Goal: Find contact information: Find contact information

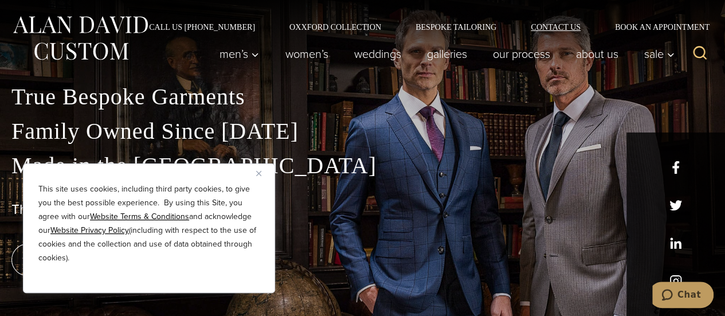
click at [567, 27] on link "Contact Us" at bounding box center [556, 27] width 84 height 8
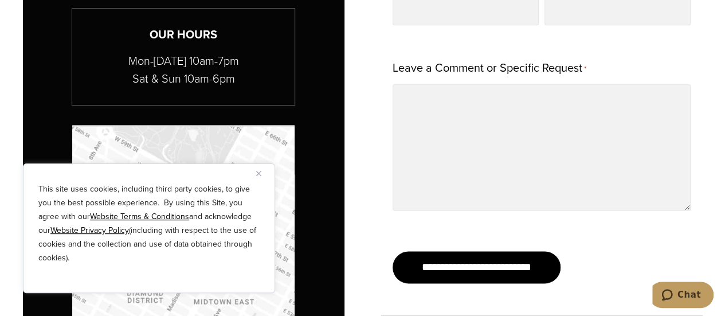
scroll to position [659, 0]
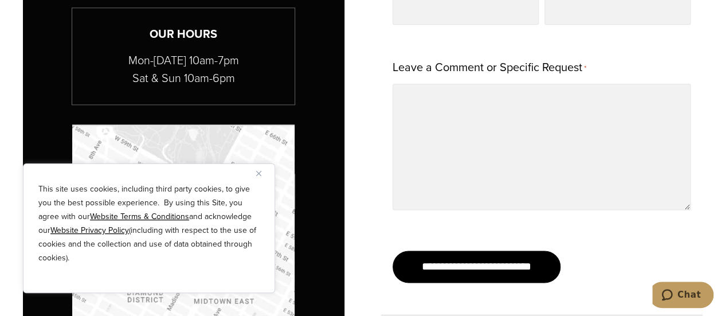
click at [257, 173] on img "Close" at bounding box center [258, 173] width 5 height 5
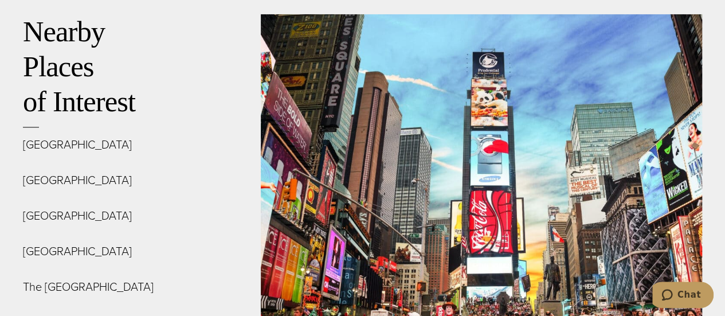
scroll to position [4208, 0]
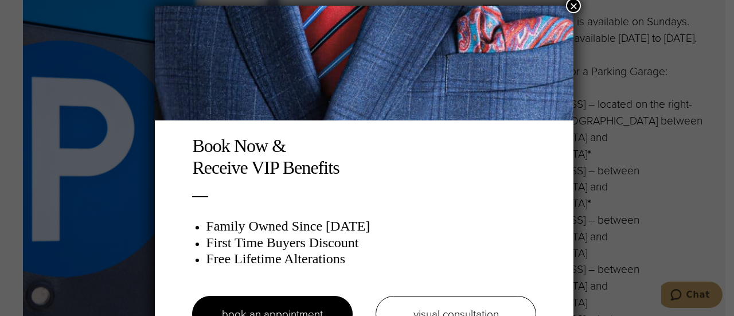
scroll to position [6, 0]
